Goal: Find specific page/section: Find specific page/section

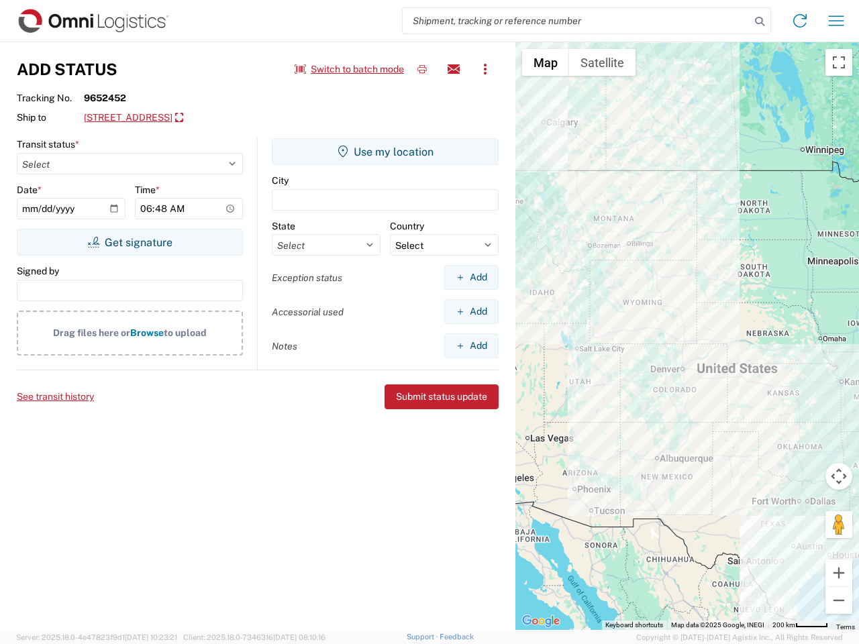
click at [577, 21] on input "search" at bounding box center [577, 21] width 348 height 26
click at [760, 21] on icon at bounding box center [759, 21] width 19 height 19
click at [800, 21] on icon at bounding box center [799, 20] width 21 height 21
click at [836, 21] on icon "button" at bounding box center [836, 20] width 15 height 10
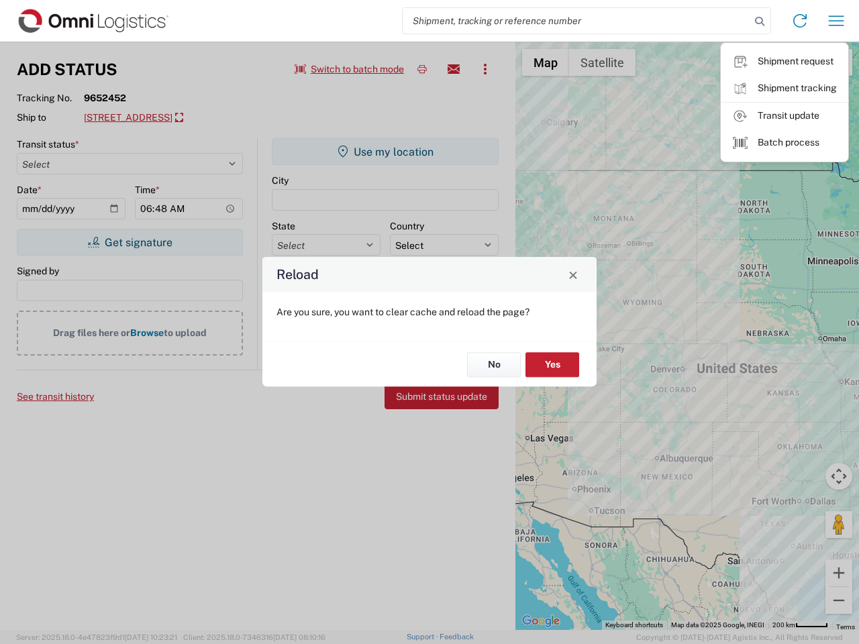
click at [350, 69] on div "Reload Are you sure, you want to clear cache and reload the page? No Yes" at bounding box center [429, 322] width 859 height 644
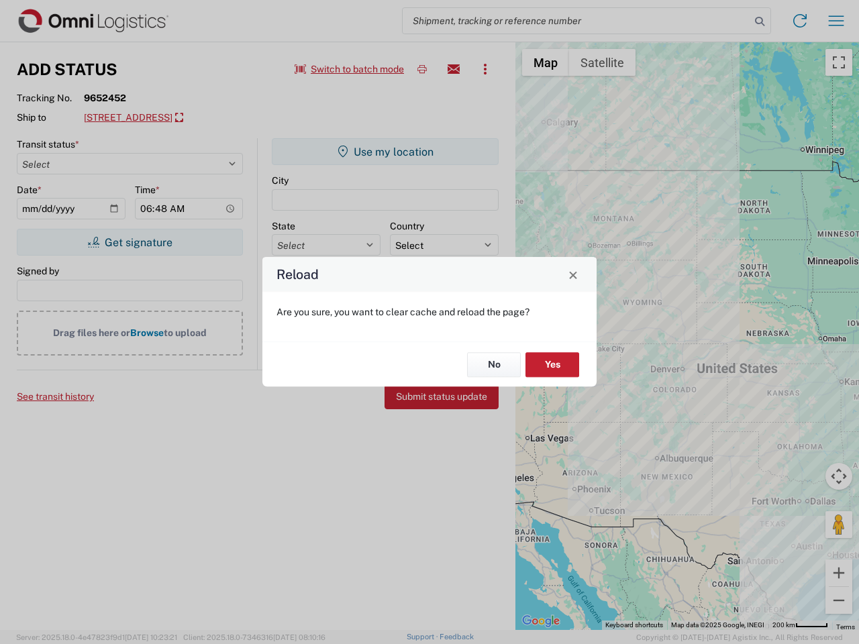
click at [422, 69] on div "Reload Are you sure, you want to clear cache and reload the page? No Yes" at bounding box center [429, 322] width 859 height 644
click at [454, 69] on div "Reload Are you sure, you want to clear cache and reload the page? No Yes" at bounding box center [429, 322] width 859 height 644
click at [485, 69] on div "Reload Are you sure, you want to clear cache and reload the page? No Yes" at bounding box center [429, 322] width 859 height 644
click at [196, 118] on div "Reload Are you sure, you want to clear cache and reload the page? No Yes" at bounding box center [429, 322] width 859 height 644
click at [130, 242] on div "Reload Are you sure, you want to clear cache and reload the page? No Yes" at bounding box center [429, 322] width 859 height 644
